Goal: Navigation & Orientation: Find specific page/section

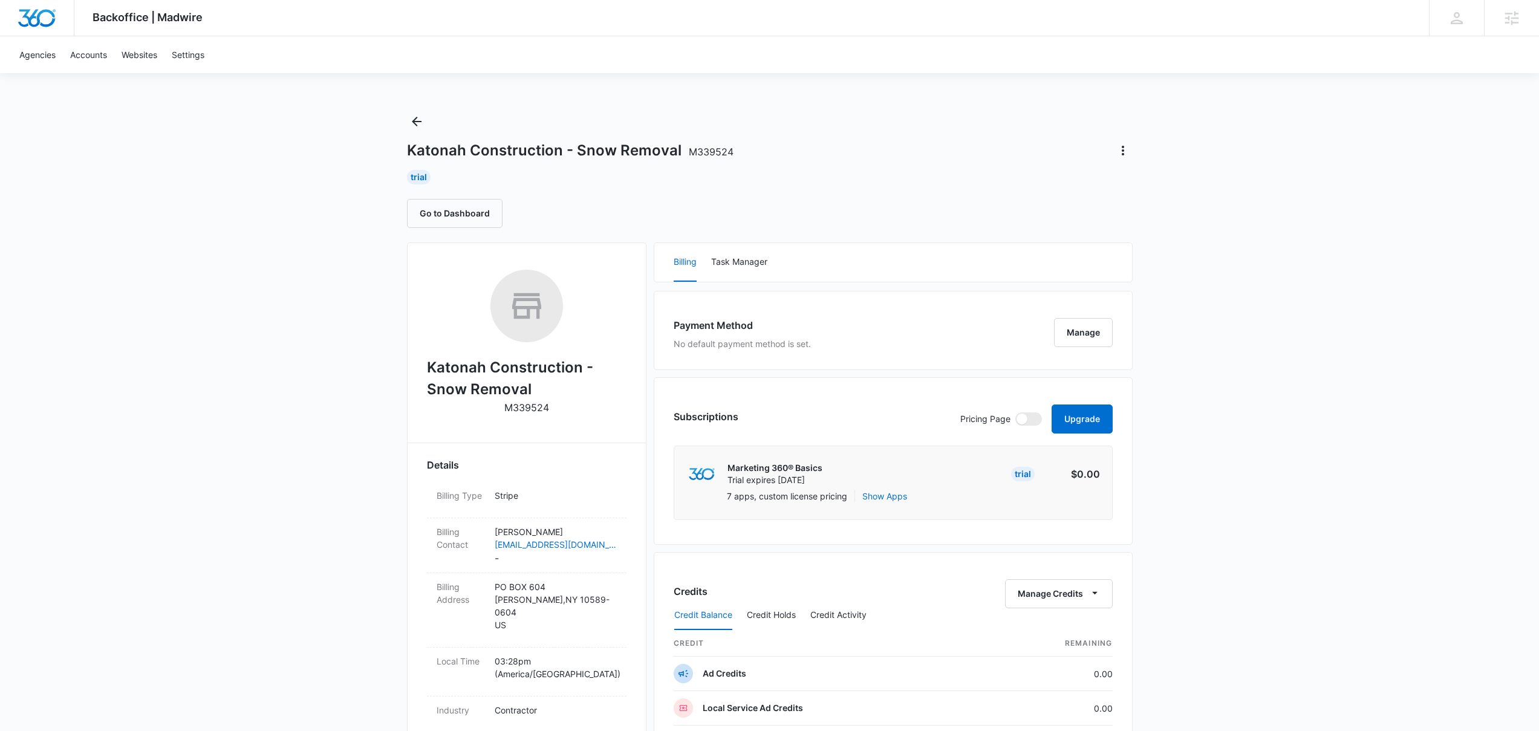
click at [747, 221] on div "Go to Dashboard" at bounding box center [770, 213] width 726 height 29
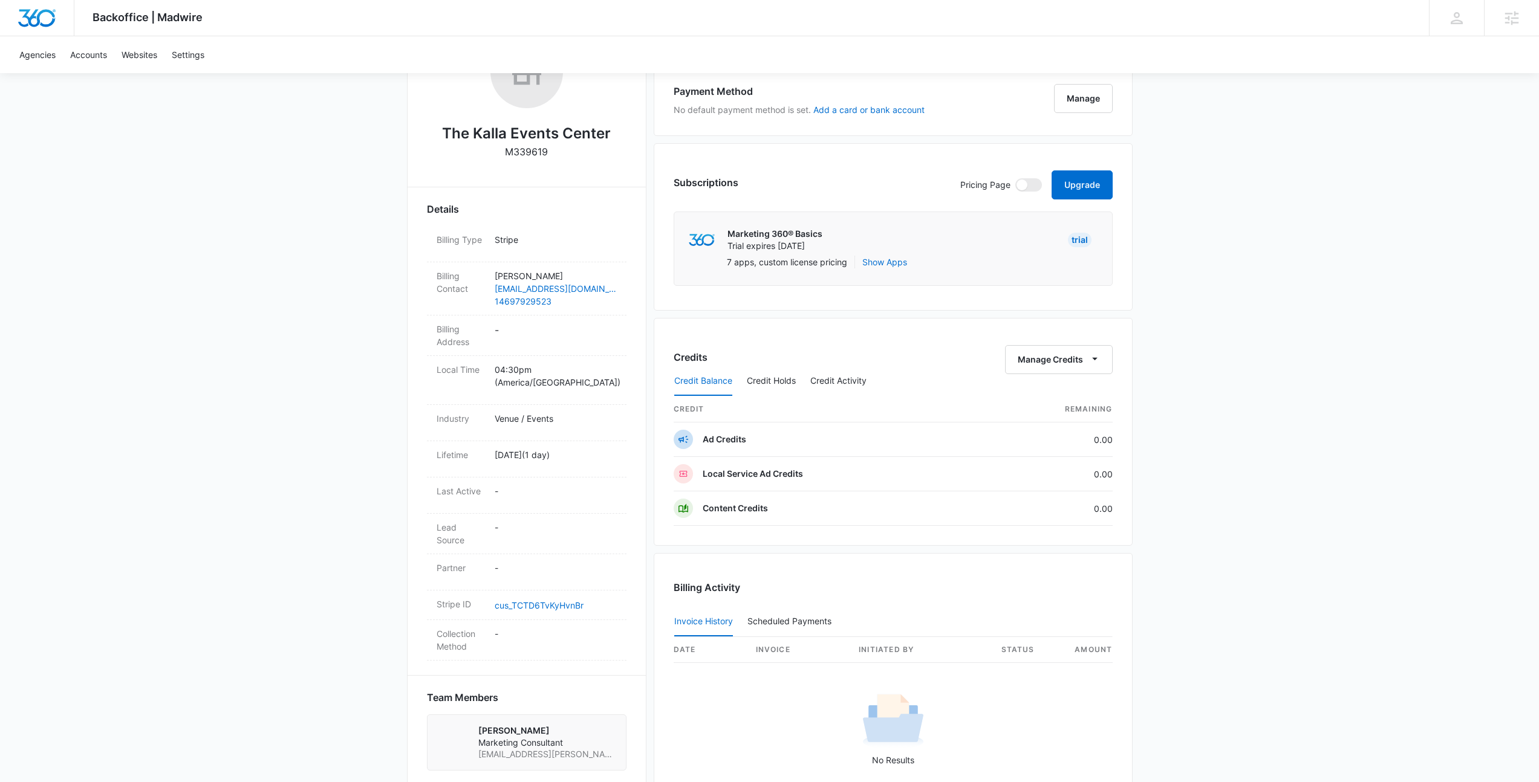
scroll to position [420, 0]
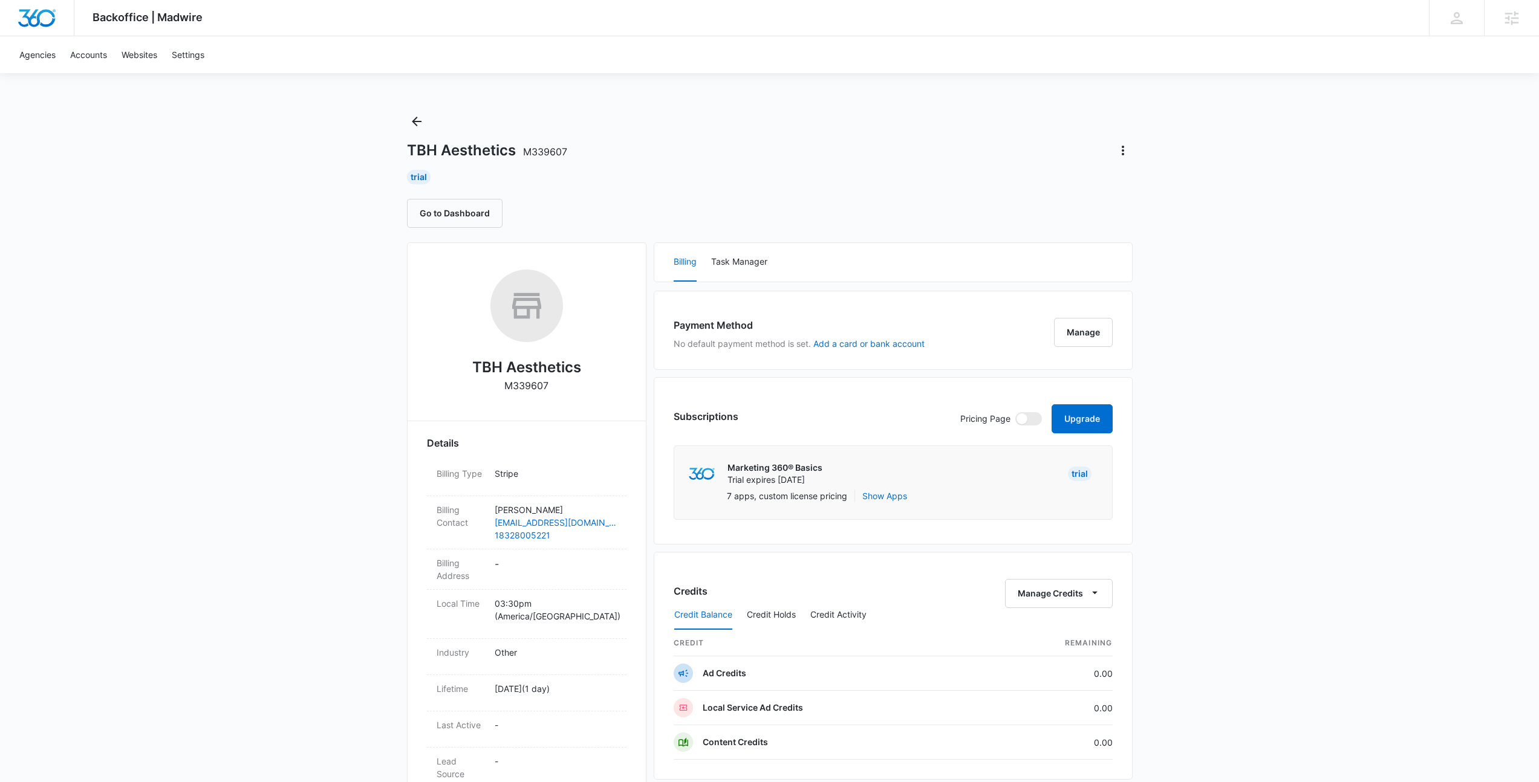
click at [634, 209] on div "Go to Dashboard" at bounding box center [770, 213] width 726 height 29
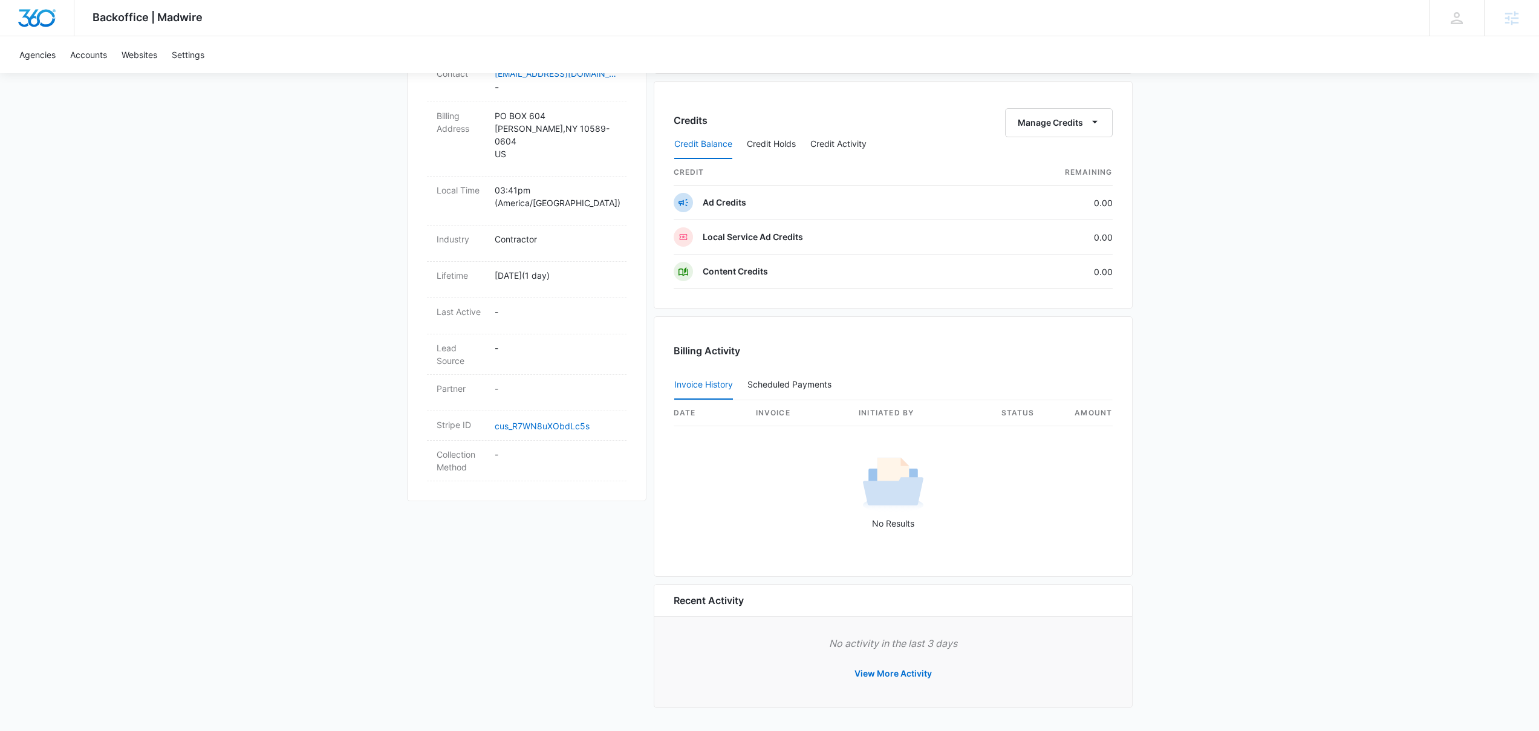
scroll to position [471, 0]
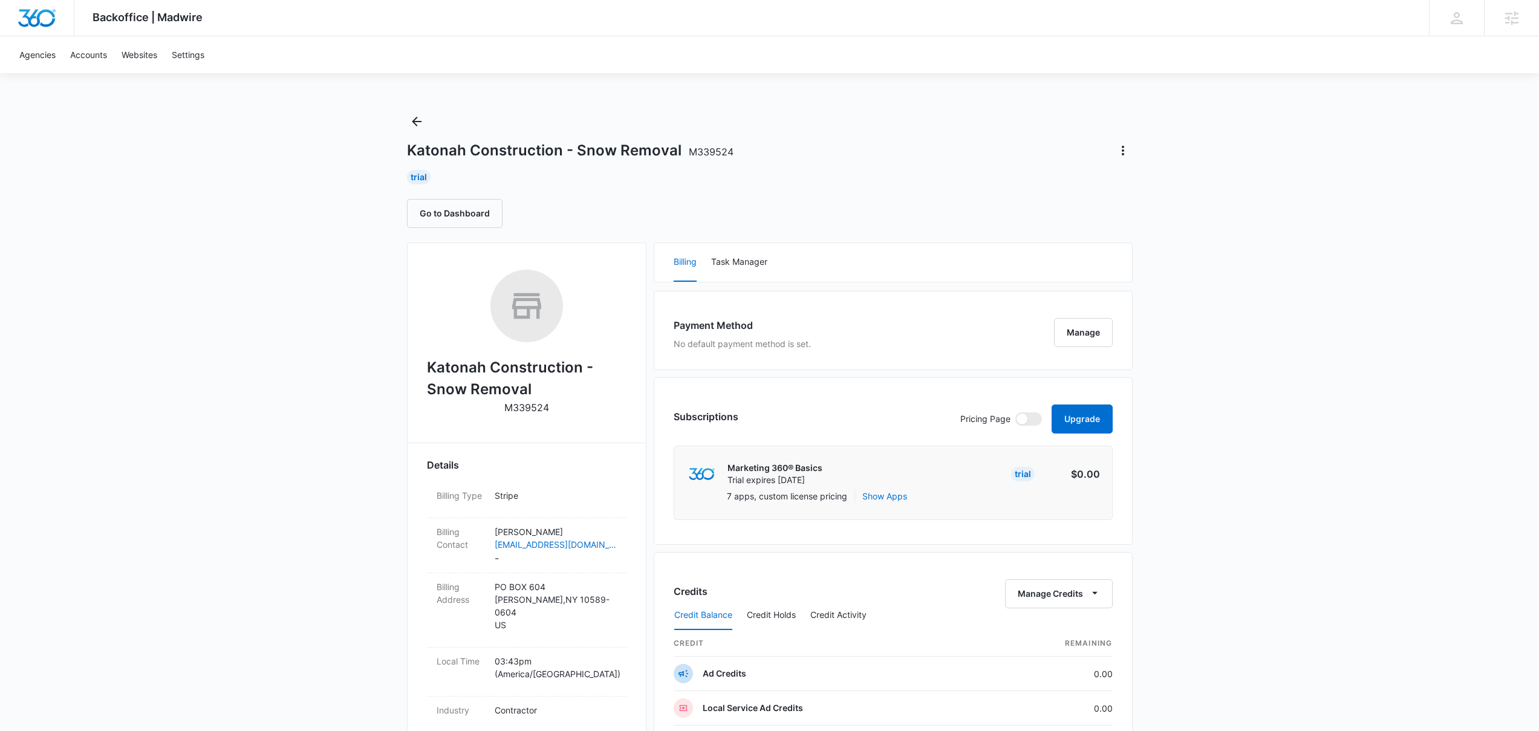
click at [836, 173] on div "Trial" at bounding box center [770, 177] width 726 height 15
click at [593, 97] on div "Backoffice | Madwire Apps Settings [PERSON_NAME] [PERSON_NAME][EMAIL_ADDRESS][P…" at bounding box center [769, 601] width 1539 height 1202
